Goal: Information Seeking & Learning: Learn about a topic

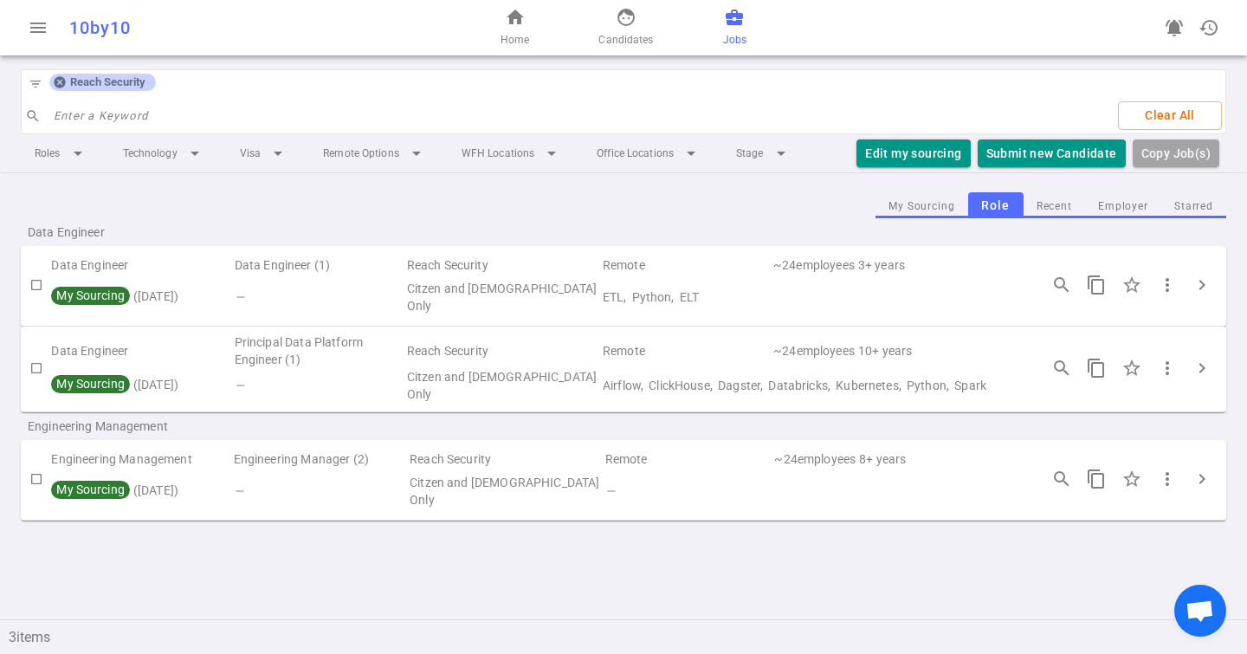
click at [68, 79] on span "Reach Security" at bounding box center [107, 82] width 89 height 14
click at [63, 79] on icon at bounding box center [59, 82] width 11 height 11
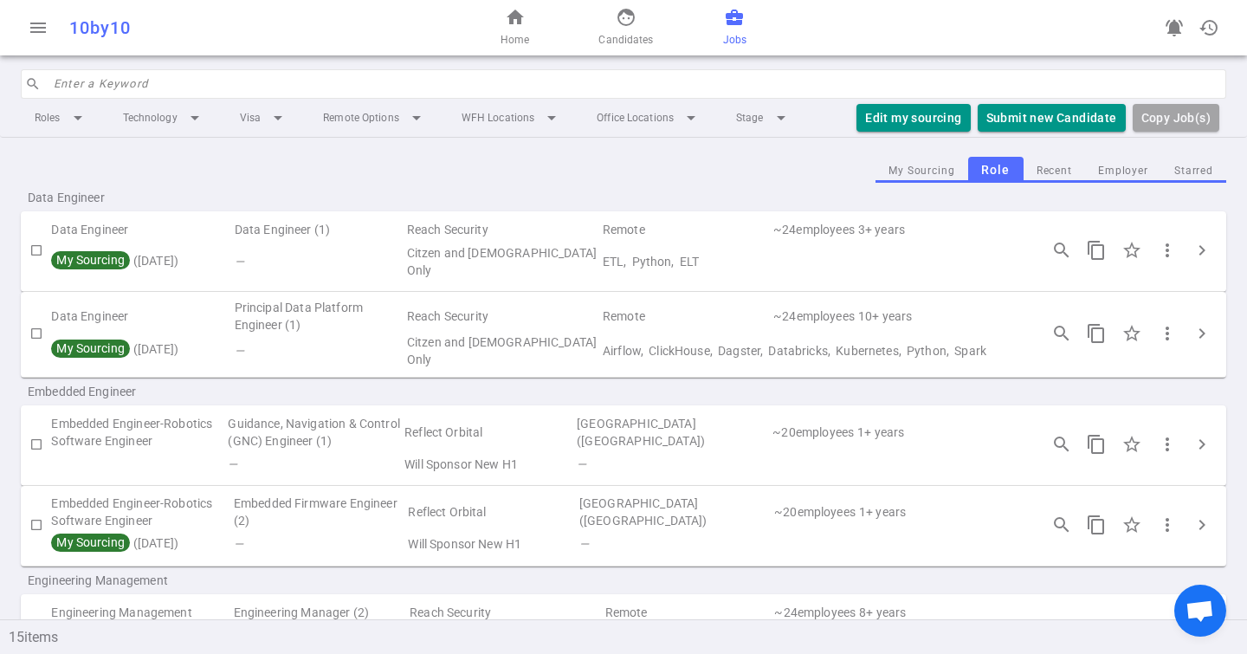
click at [78, 79] on input "search" at bounding box center [635, 84] width 1162 height 28
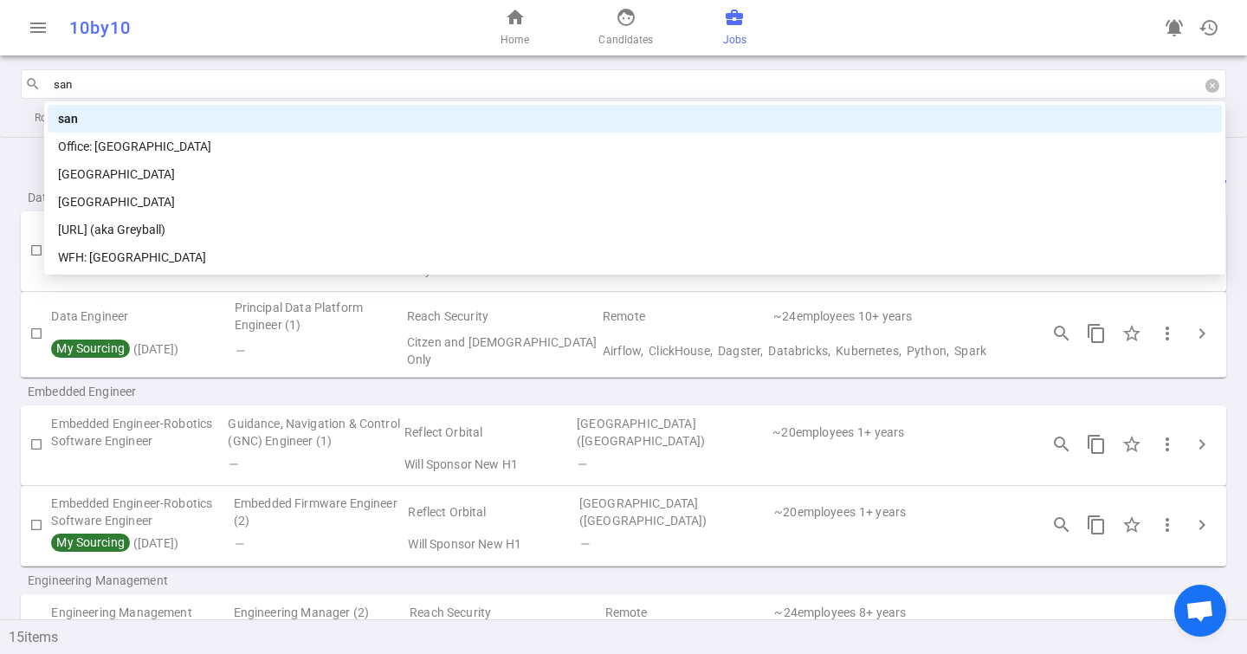
type input "sand"
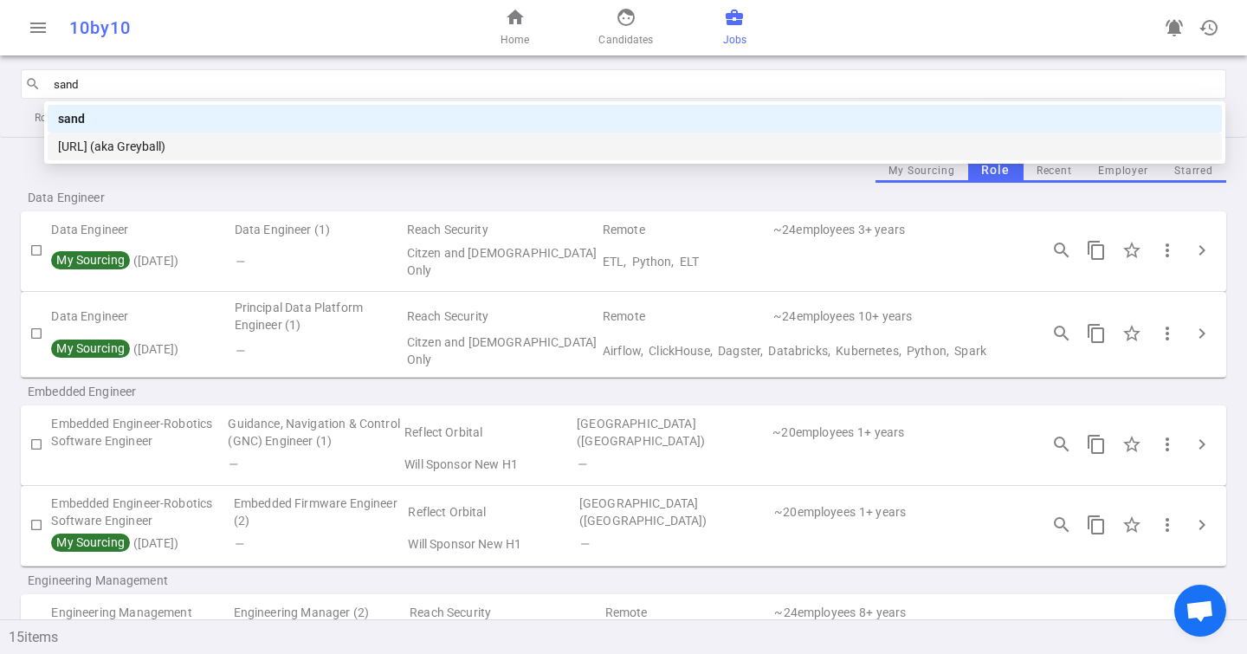
click at [155, 146] on div "[URL] (aka Greyball)" at bounding box center [634, 146] width 1153 height 19
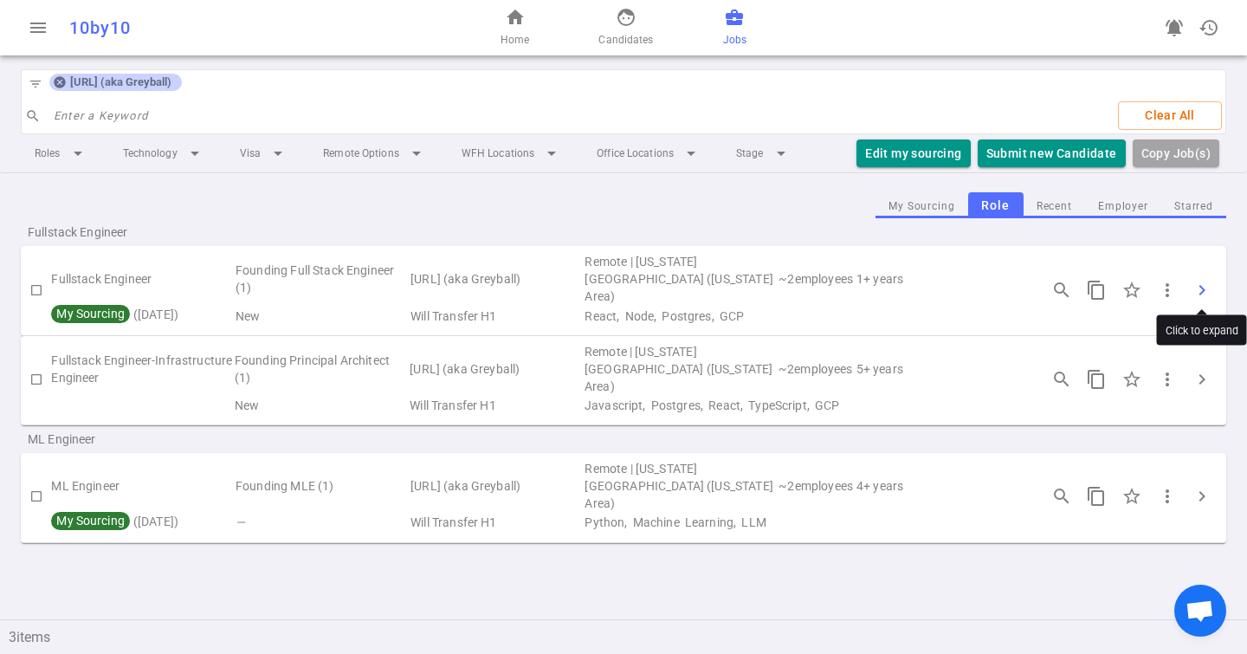
click at [1202, 281] on span "chevron_right" at bounding box center [1201, 290] width 21 height 21
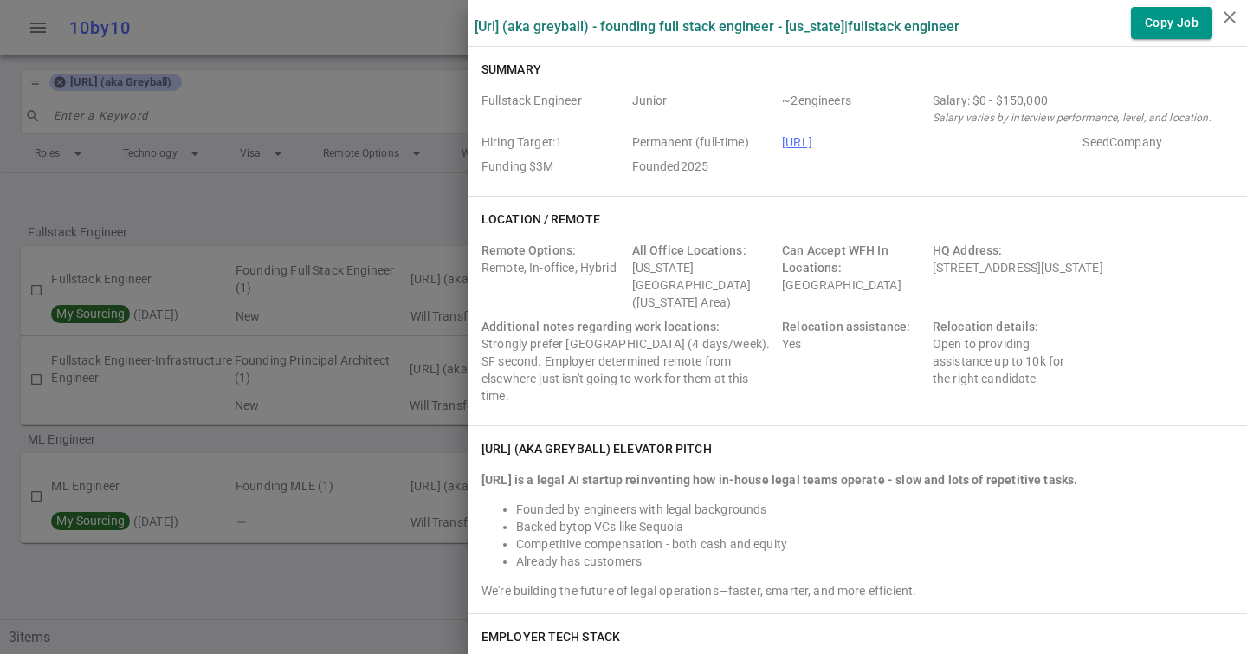
click at [217, 149] on div at bounding box center [623, 327] width 1247 height 654
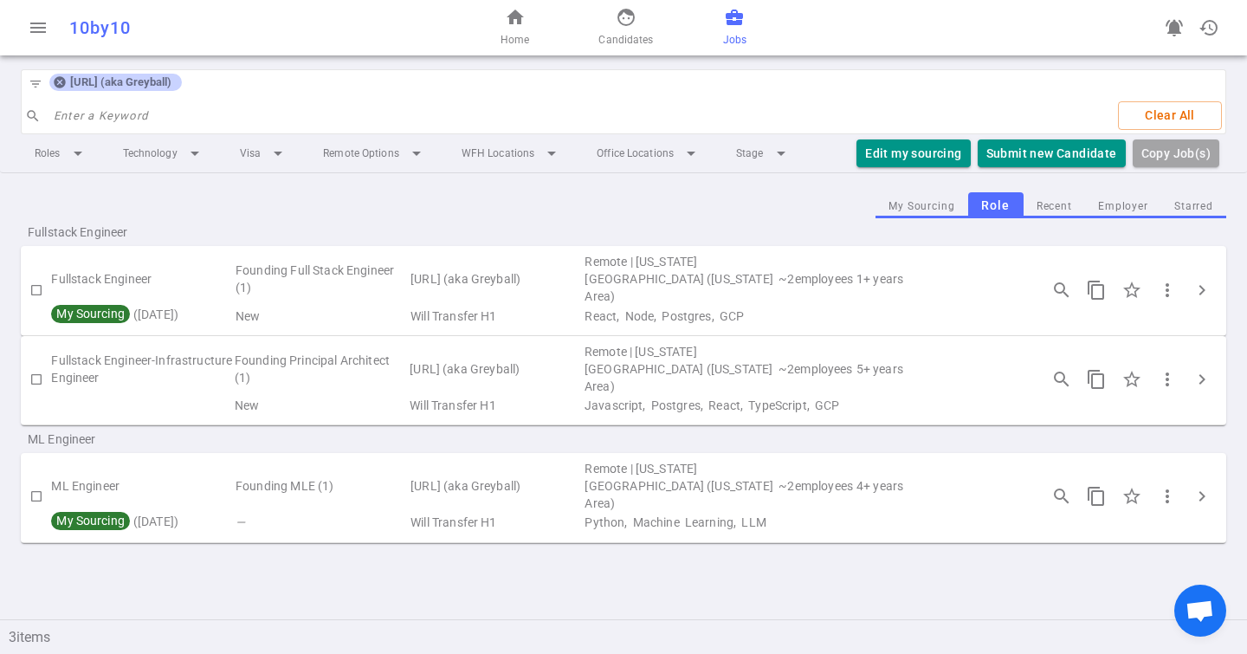
drag, startPoint x: 53, startPoint y: 82, endPoint x: 86, endPoint y: 96, distance: 35.7
click at [53, 82] on icon at bounding box center [60, 82] width 14 height 14
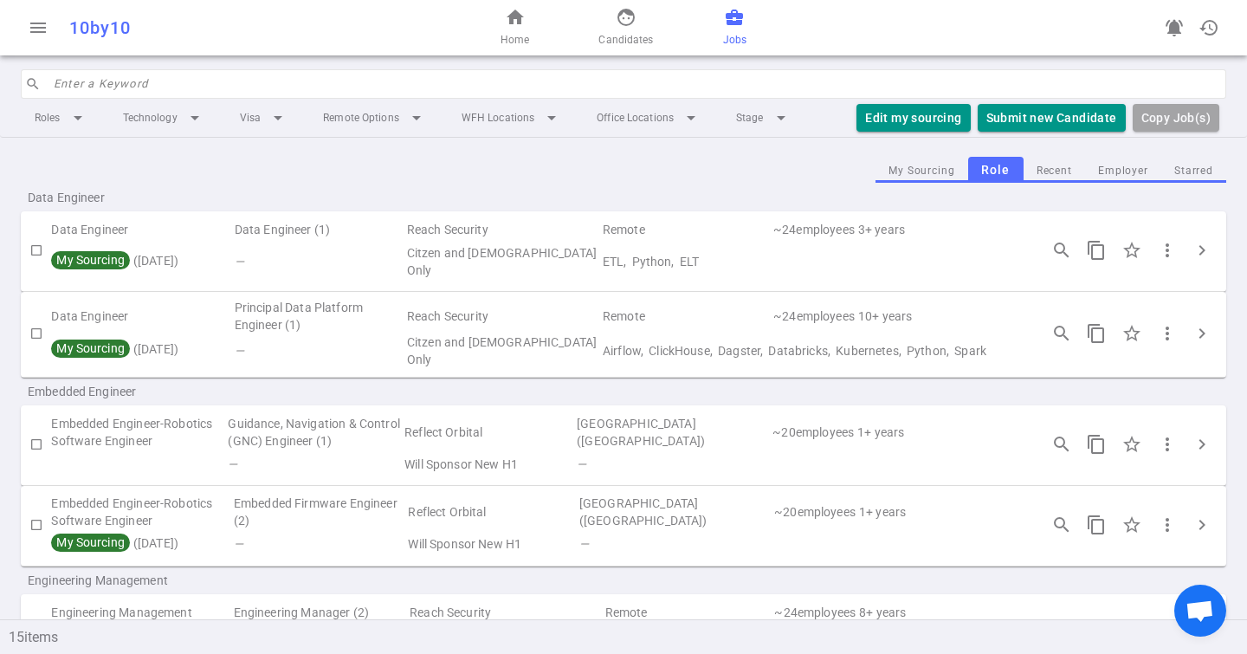
click at [101, 99] on div "Roles arrow_drop_down Technology arrow_drop_down Visa arrow_drop_down Remote Op…" at bounding box center [623, 118] width 1205 height 38
click at [112, 83] on input "search" at bounding box center [635, 84] width 1162 height 28
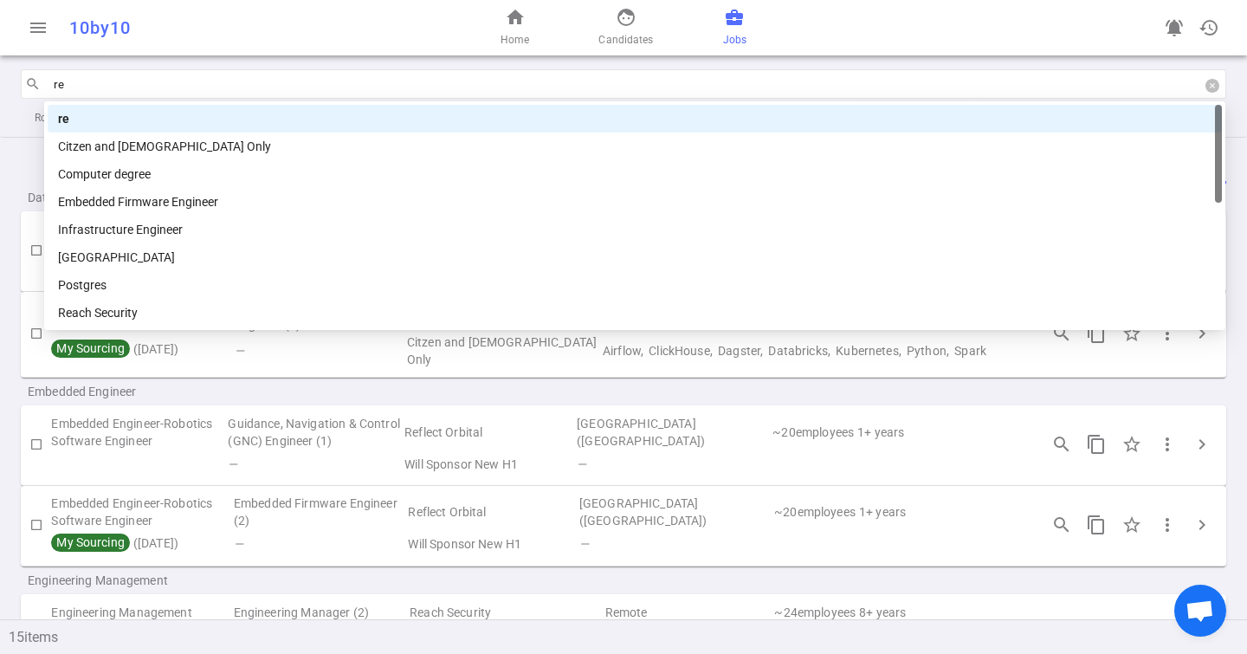
type input "r"
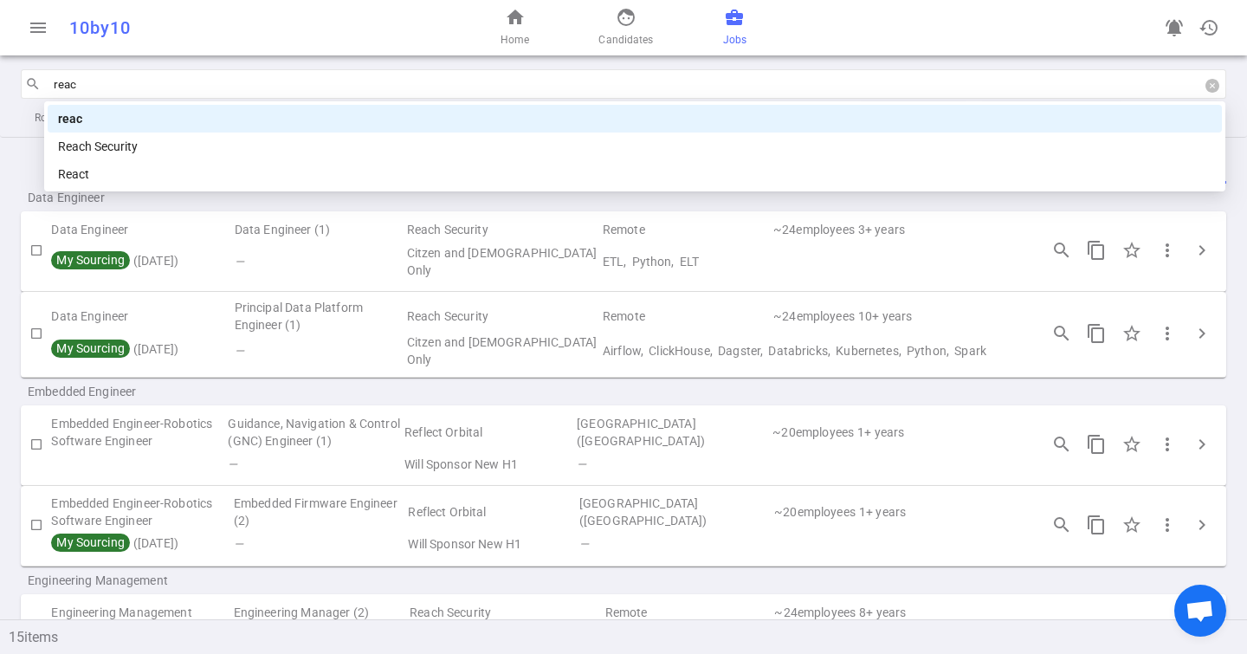
type input "reach"
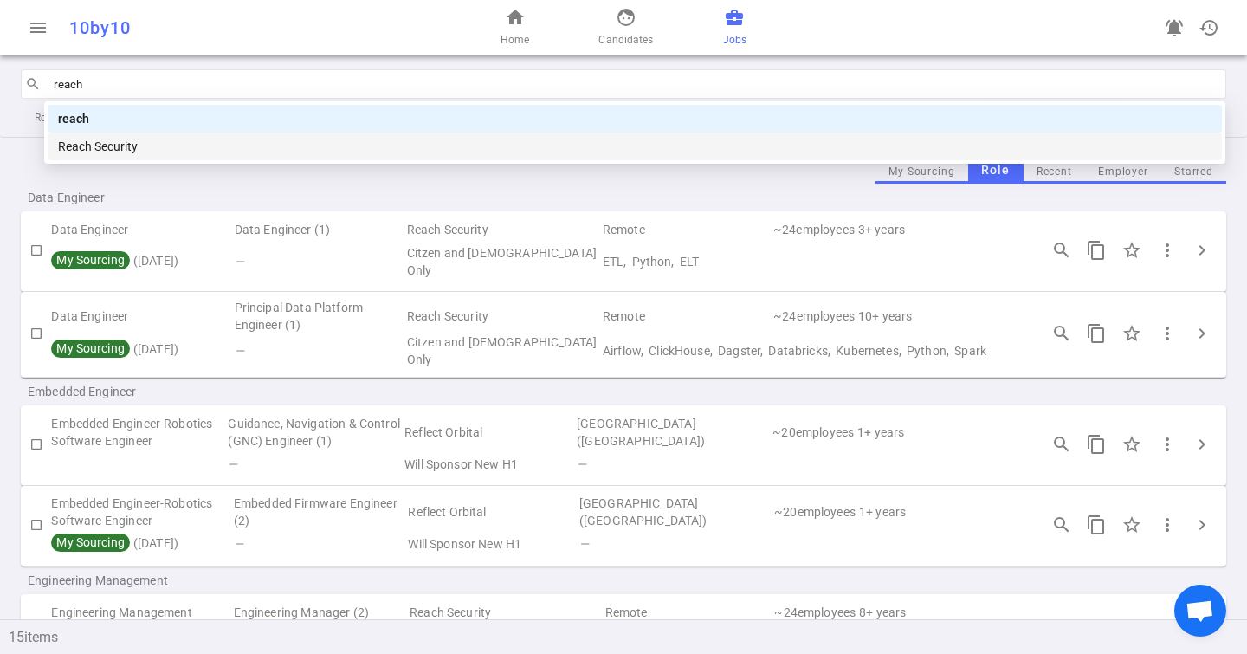
click at [161, 142] on div "Reach Security" at bounding box center [634, 146] width 1153 height 19
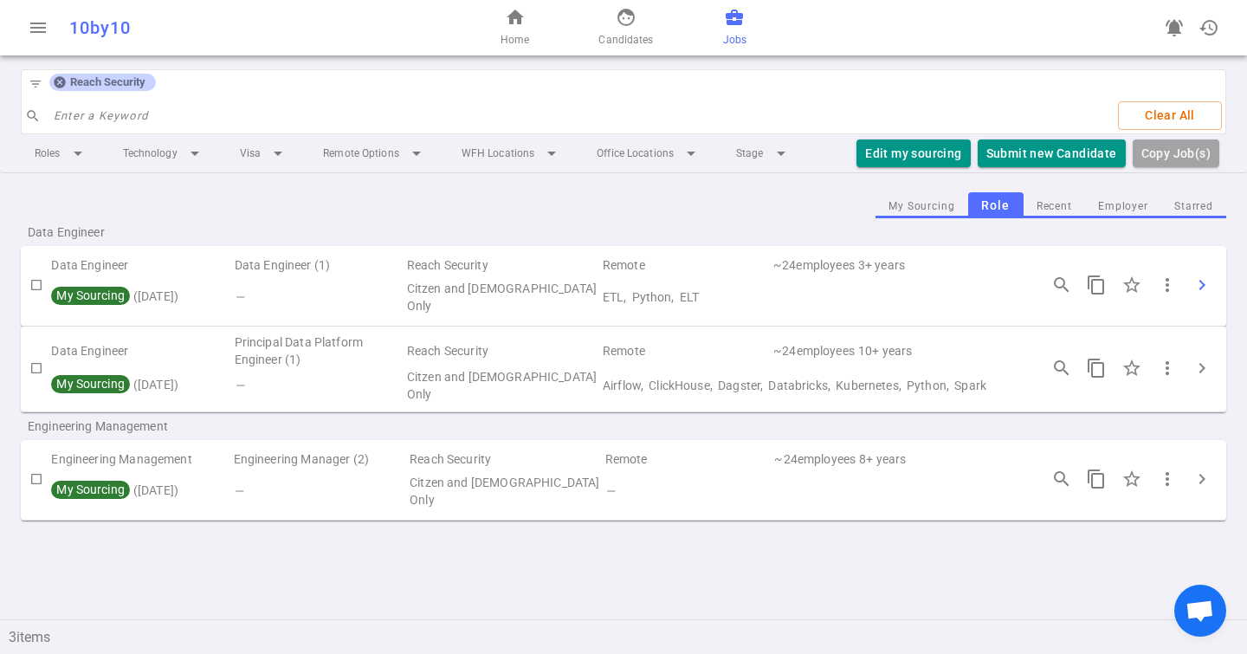
click at [1204, 284] on span "chevron_right" at bounding box center [1201, 284] width 21 height 21
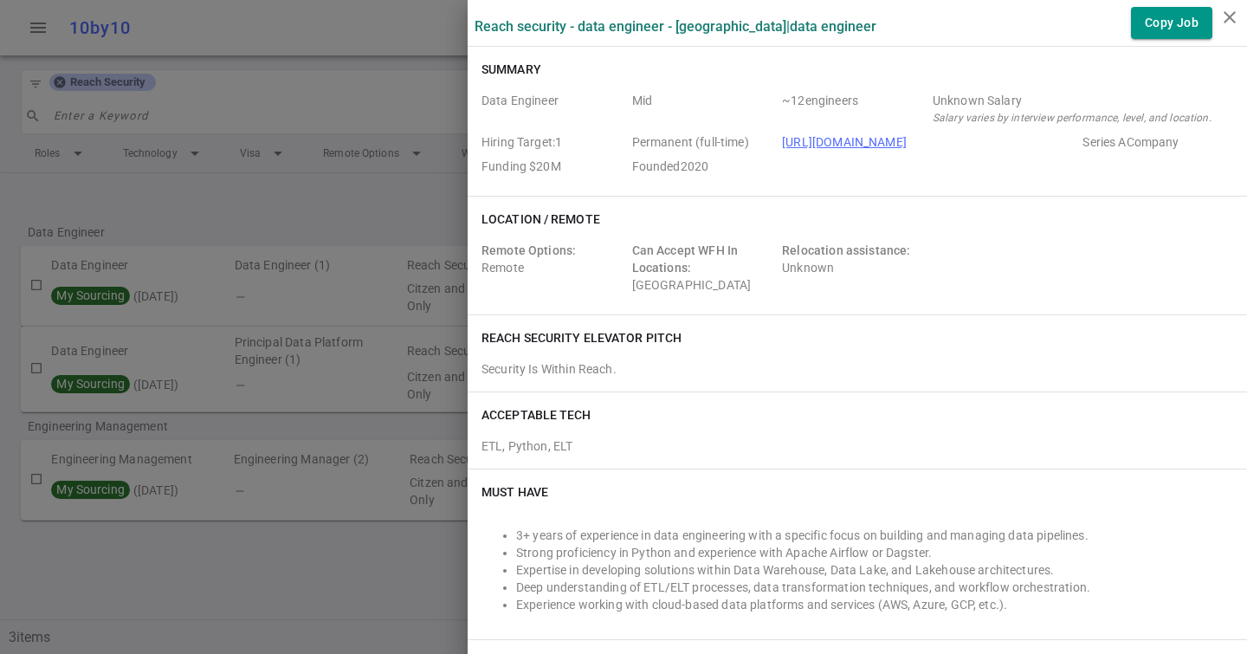
click at [230, 132] on div at bounding box center [623, 327] width 1247 height 654
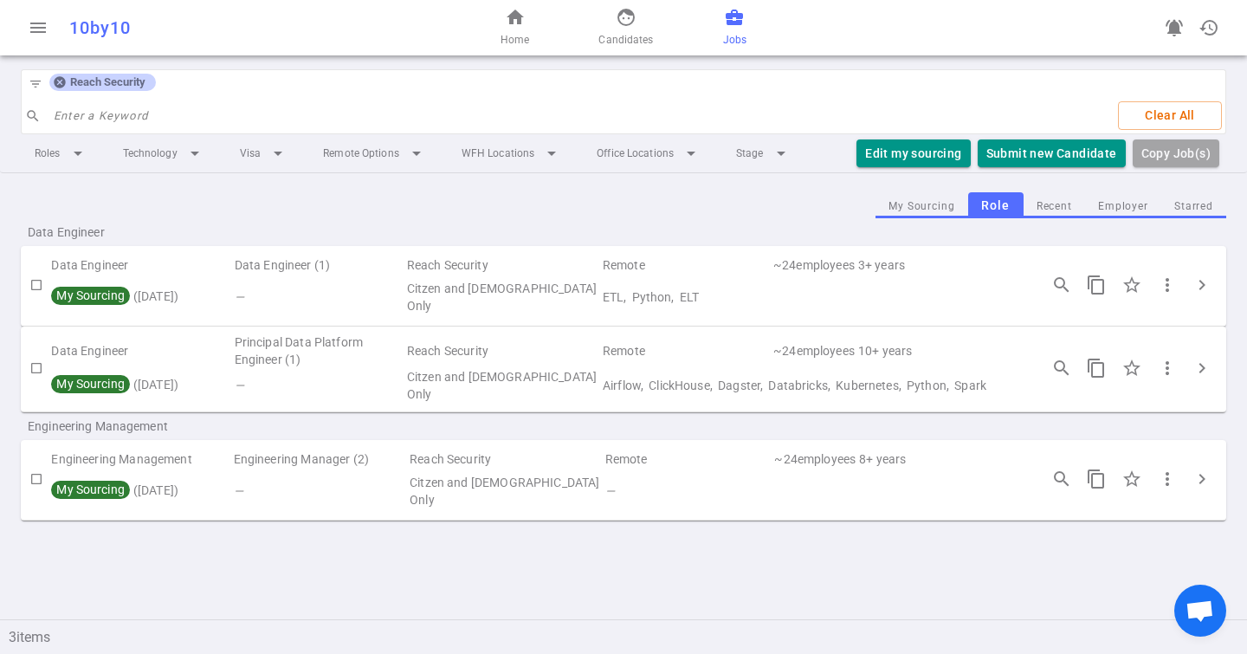
click at [63, 83] on icon at bounding box center [59, 82] width 11 height 11
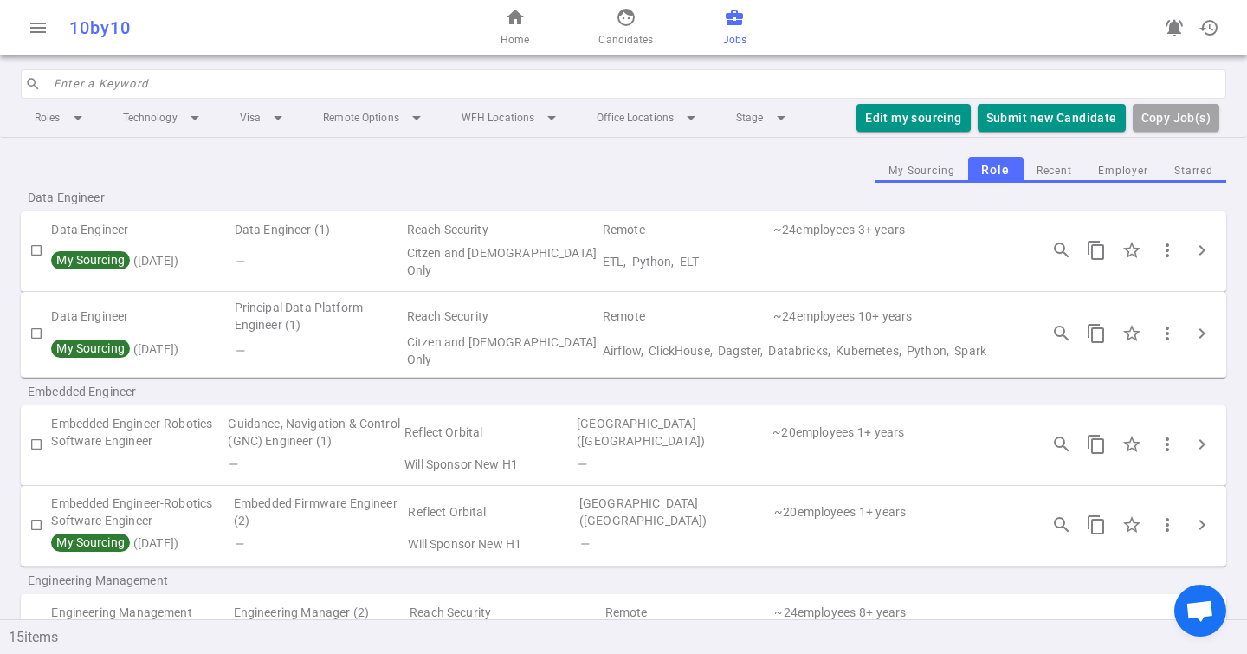
click at [78, 85] on input "search" at bounding box center [635, 84] width 1162 height 28
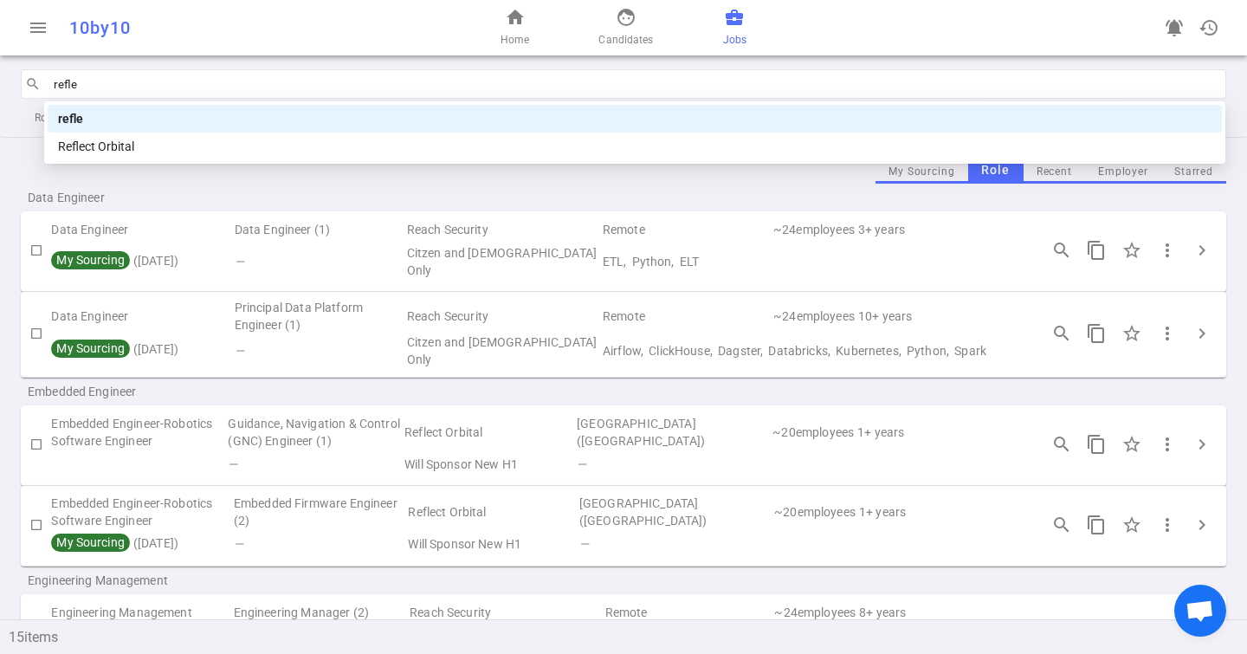
type input "reflec"
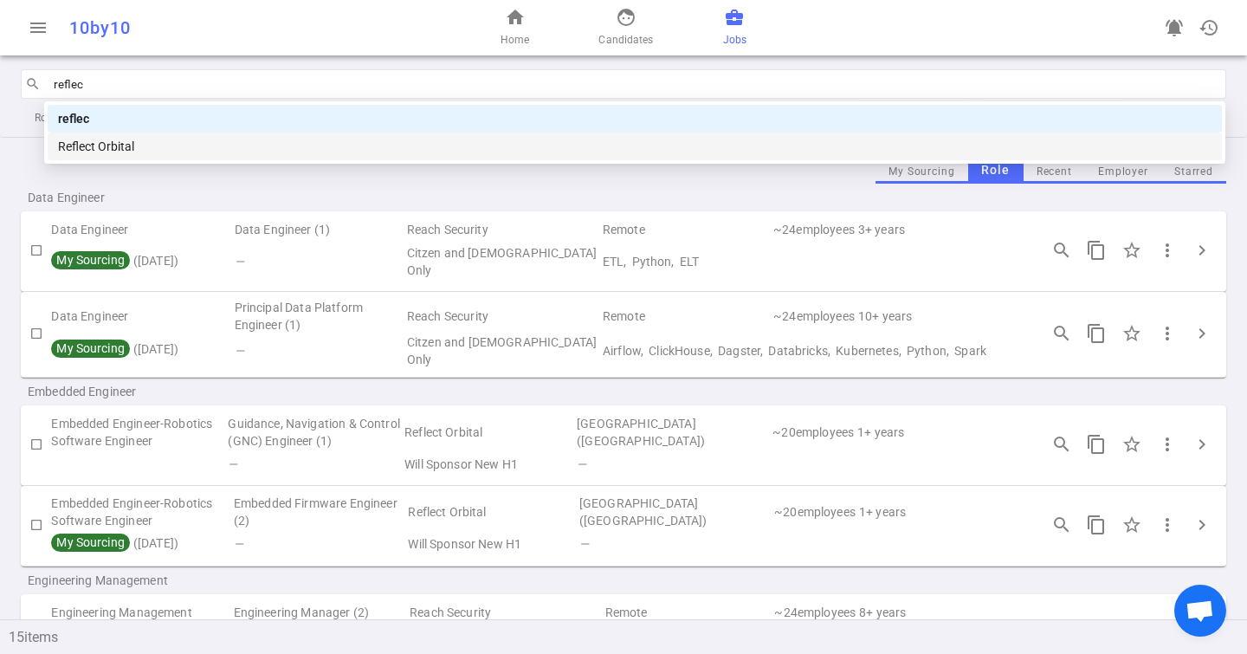
click at [132, 151] on div "Reflect Orbital" at bounding box center [634, 146] width 1153 height 19
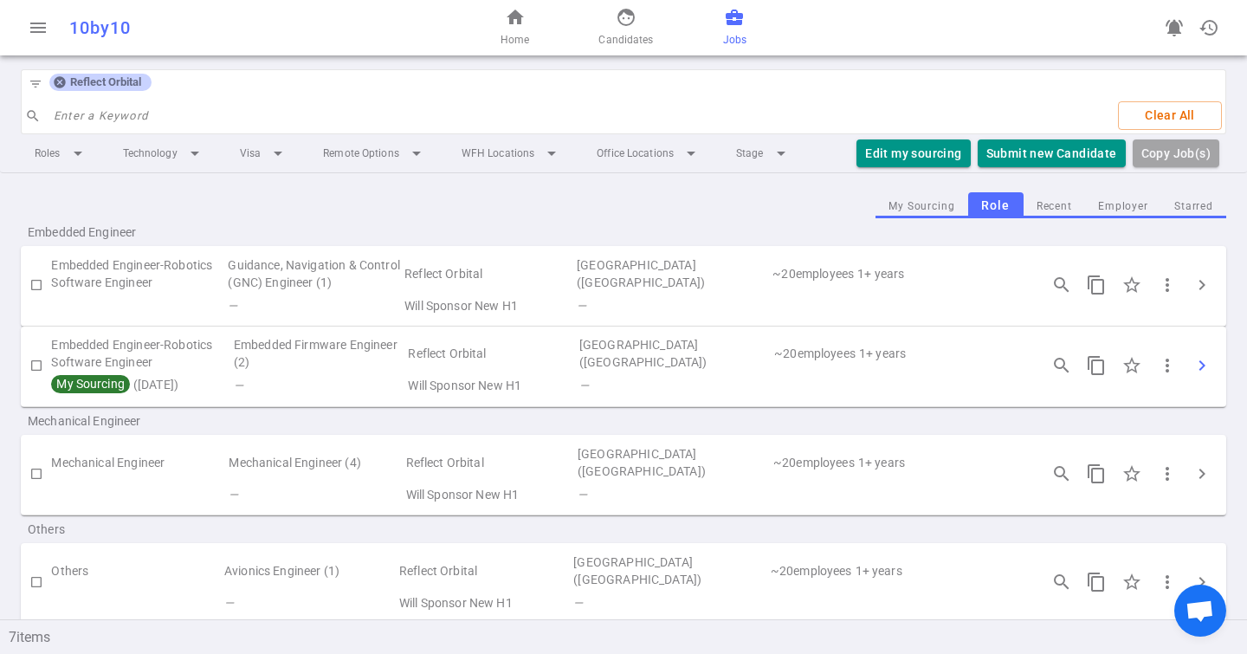
click at [1190, 370] on button "chevron_right" at bounding box center [1201, 365] width 35 height 35
